Goal: Complete application form: Complete application form

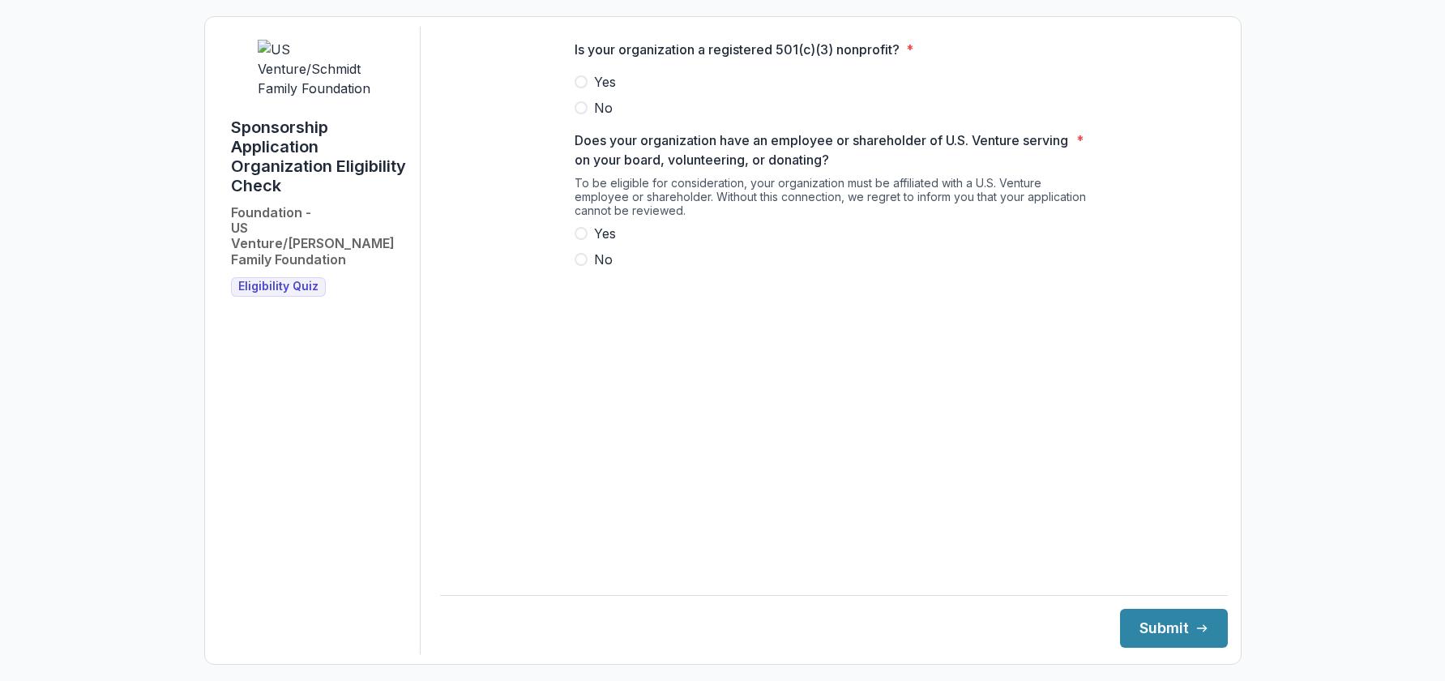
click at [582, 88] on span at bounding box center [580, 81] width 13 height 13
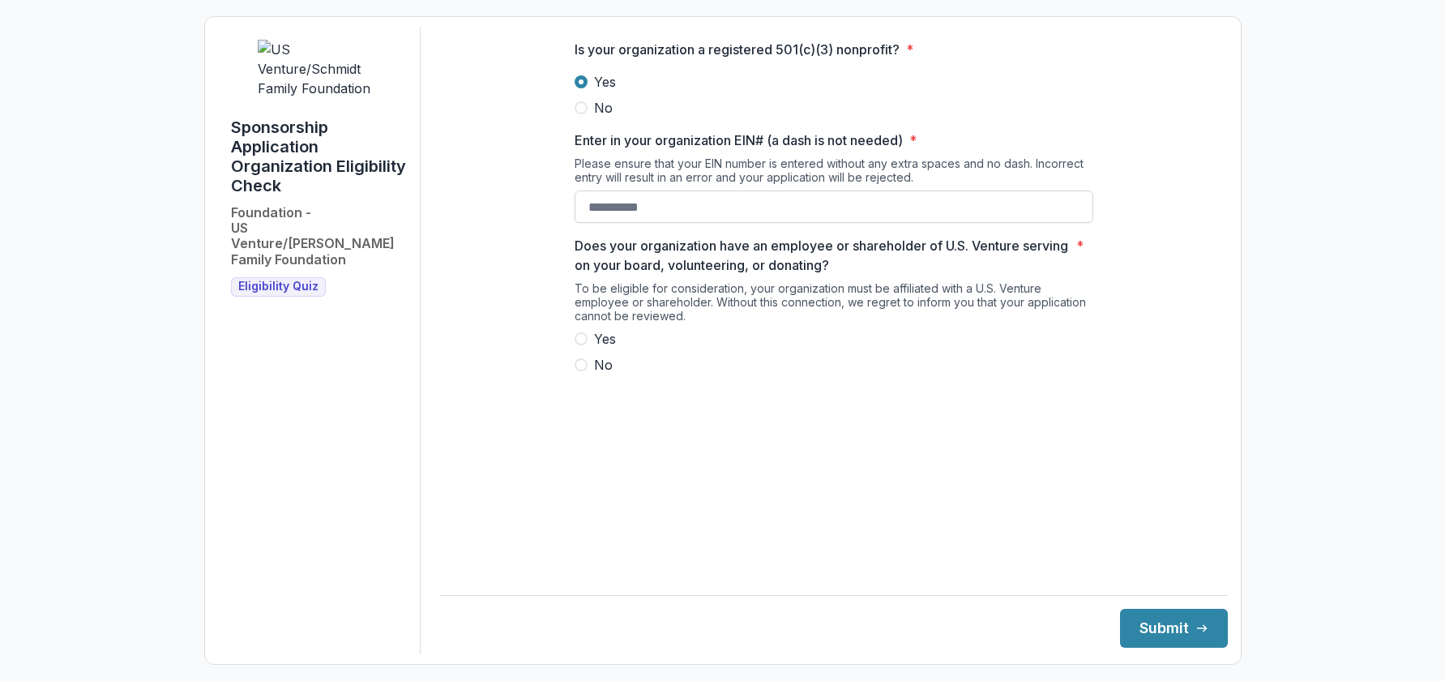
click at [630, 223] on input "Enter in your organization EIN# (a dash is not needed) *" at bounding box center [833, 206] width 519 height 32
type input "**********"
click at [583, 371] on span at bounding box center [580, 364] width 13 height 13
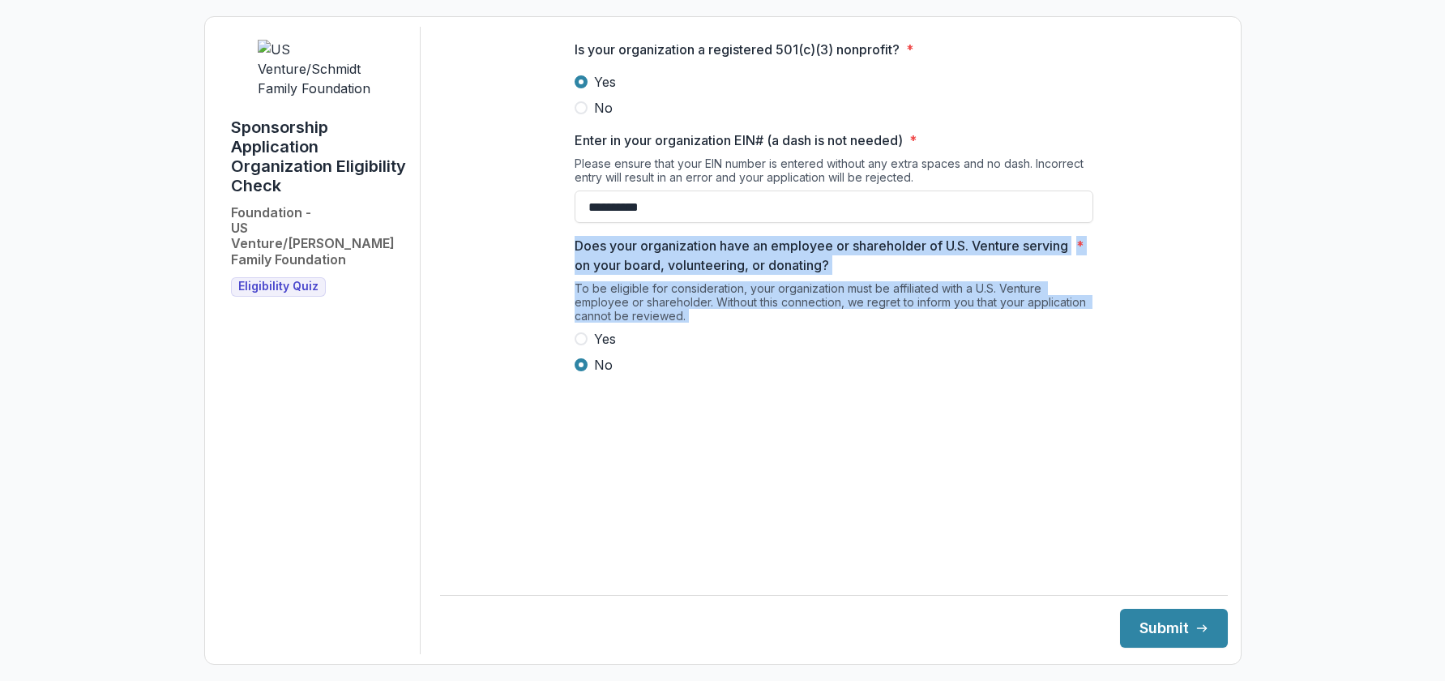
drag, startPoint x: 575, startPoint y: 257, endPoint x: 730, endPoint y: 355, distance: 183.2
click at [730, 356] on div "Does your organization have an employee or shareholder of U.S. Venture serving …" at bounding box center [833, 305] width 519 height 139
copy div "Does your organization have an employee or shareholder of U.S. Venture serving …"
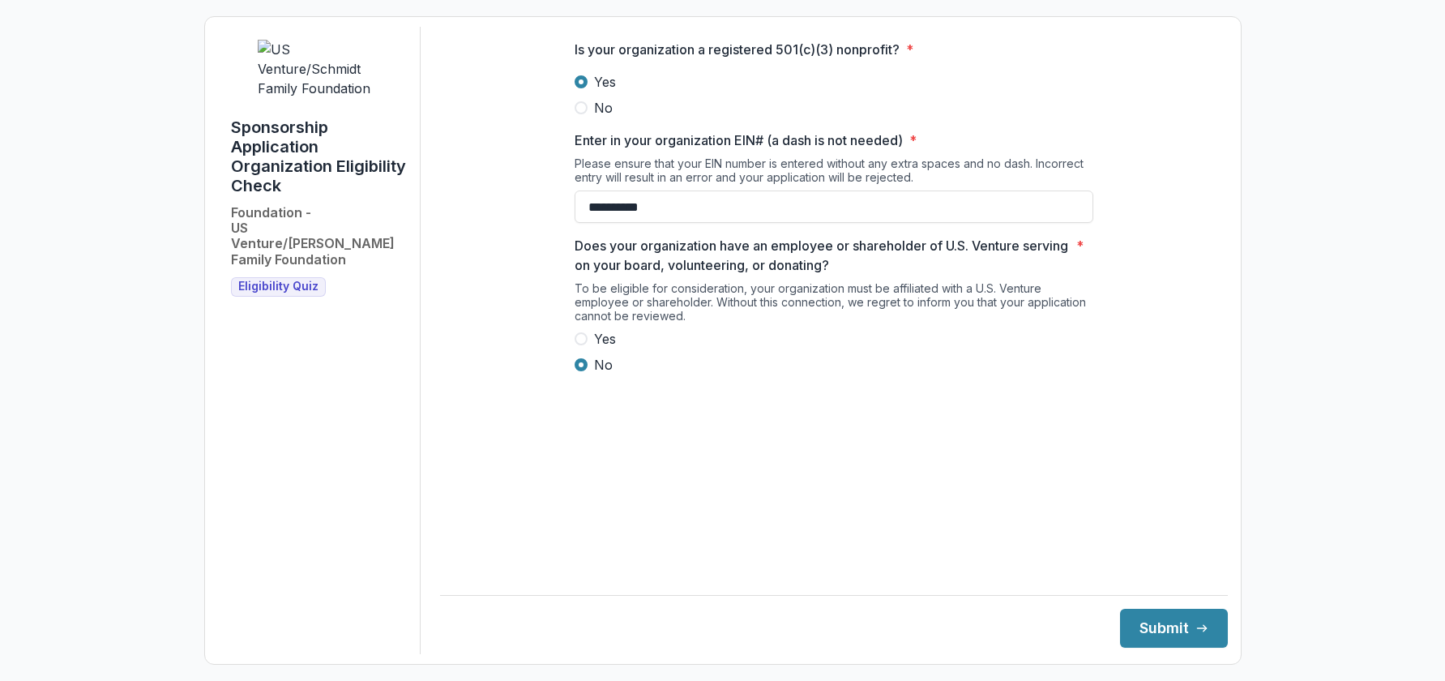
click at [595, 308] on div "To be eligible for consideration, your organization must be affiliated with a U…" at bounding box center [833, 305] width 519 height 48
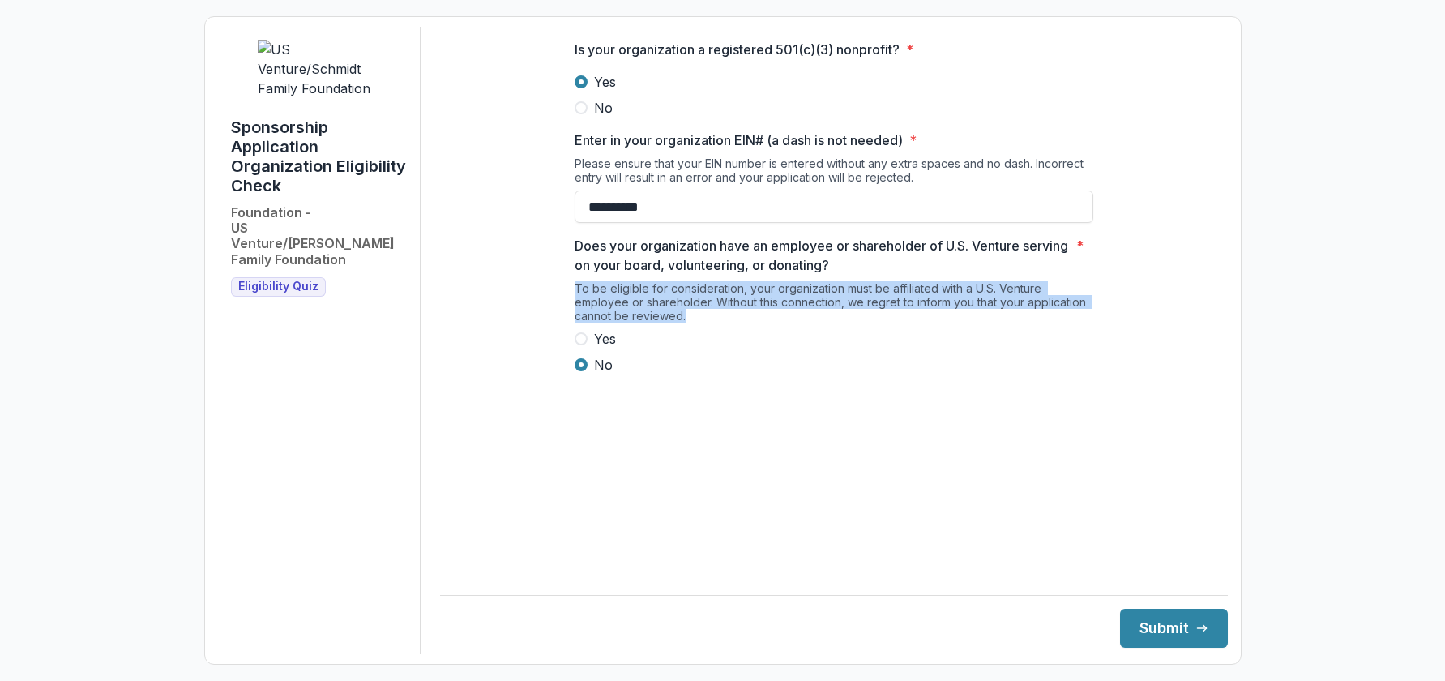
drag, startPoint x: 573, startPoint y: 302, endPoint x: 697, endPoint y: 321, distance: 125.4
click at [697, 322] on div "**********" at bounding box center [833, 214] width 544 height 374
copy div "To be eligible for consideration, your organization must be affiliated with a U…"
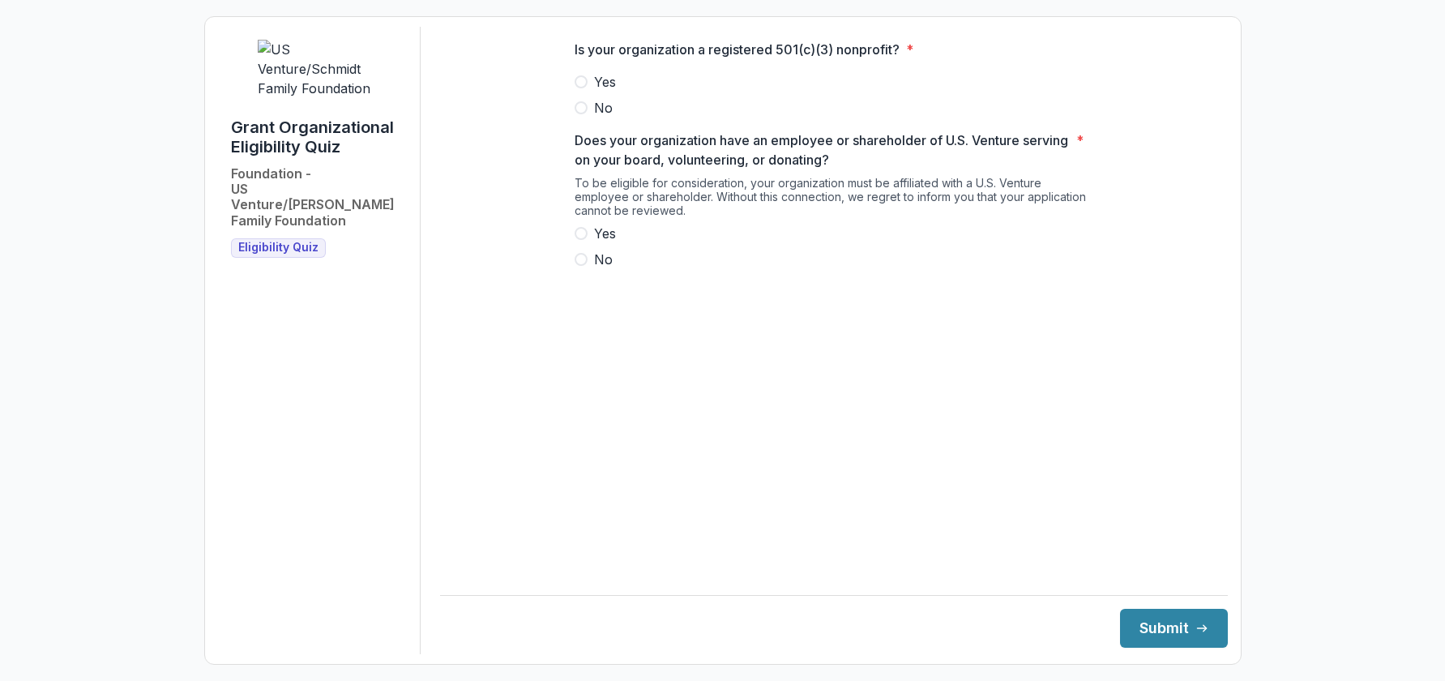
click at [595, 269] on span "No" at bounding box center [603, 259] width 19 height 19
click at [581, 88] on span at bounding box center [580, 81] width 13 height 13
